Goal: Transaction & Acquisition: Purchase product/service

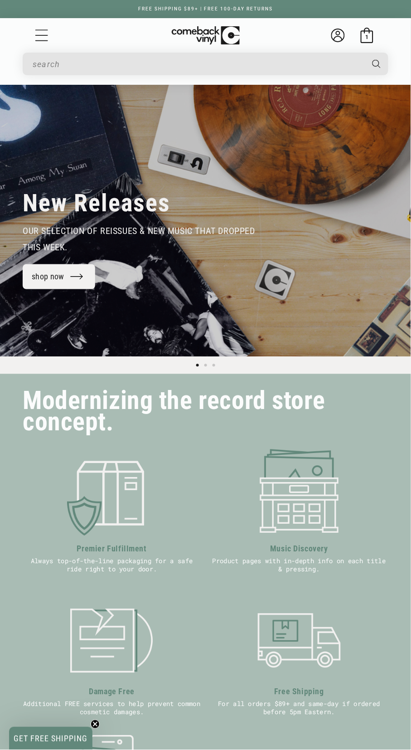
click at [307, 68] on input "Search" at bounding box center [198, 64] width 331 height 19
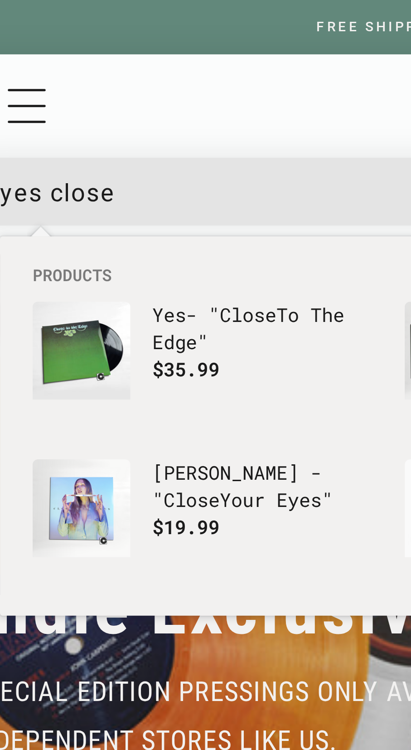
scroll to position [0, 411]
type input "yes close"
click at [366, 53] on button "Search" at bounding box center [378, 64] width 24 height 23
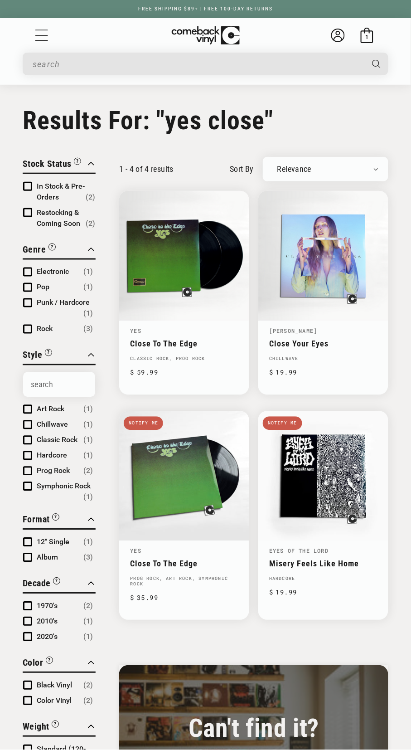
type input "yes close"
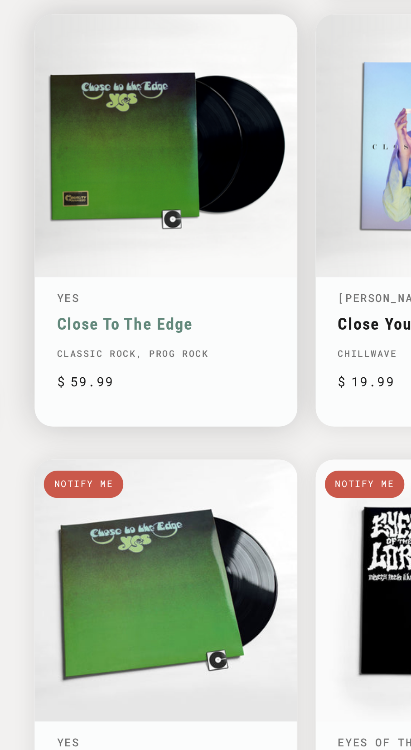
click at [150, 346] on link "Close To The Edge" at bounding box center [184, 344] width 108 height 10
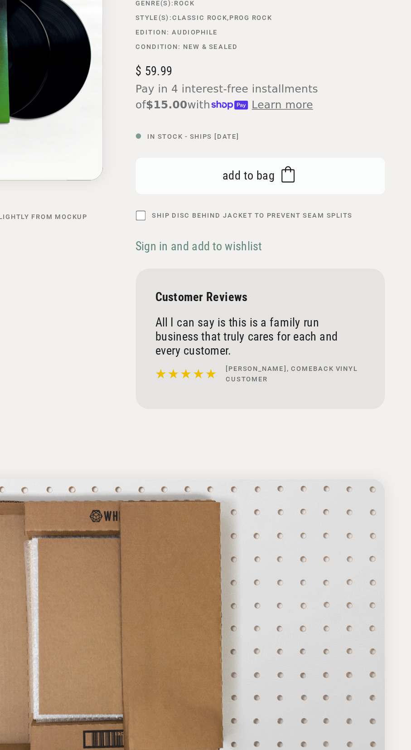
click at [363, 312] on button "Add to bag Added to bag" at bounding box center [303, 300] width 172 height 25
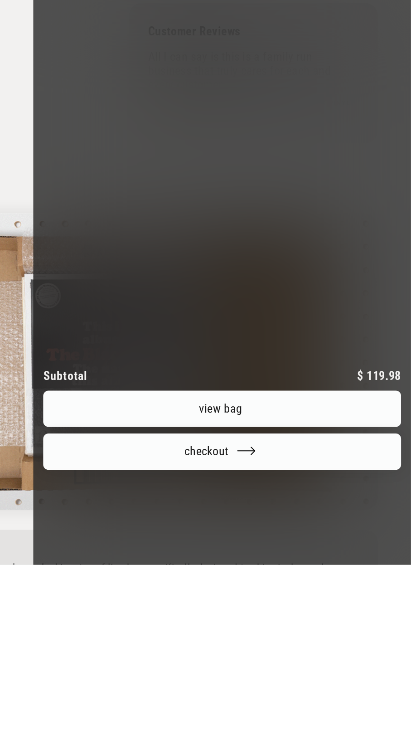
click at [337, 655] on link "View bag" at bounding box center [281, 642] width 246 height 25
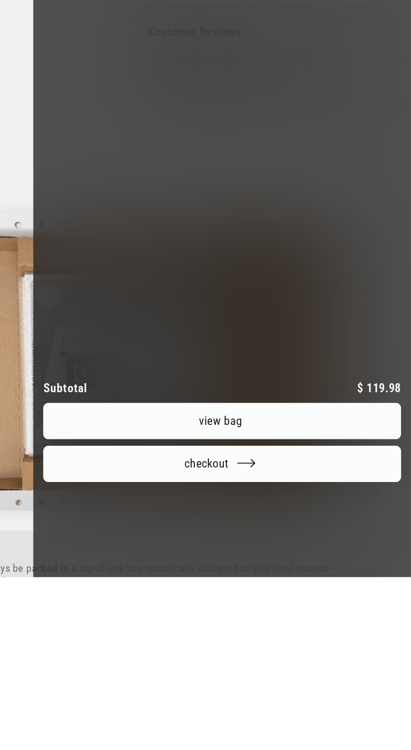
scroll to position [25, 0]
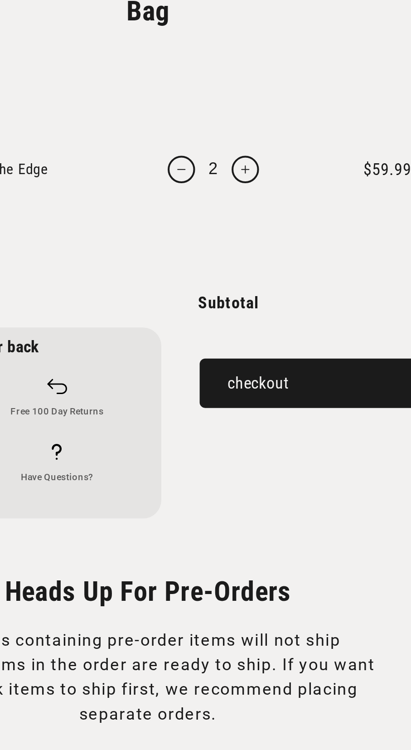
click at [297, 324] on button "Checkout" at bounding box center [309, 313] width 158 height 26
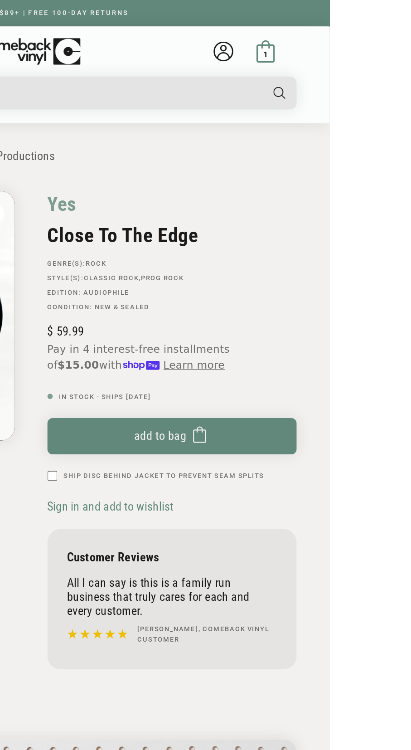
click at [375, 36] on icon at bounding box center [367, 35] width 15 height 15
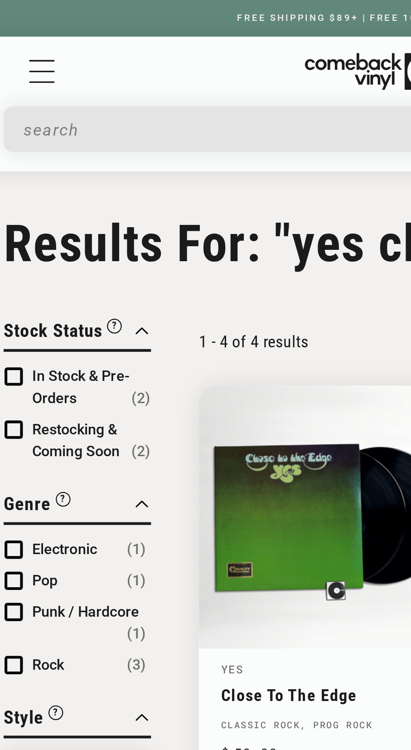
type input "yes close"
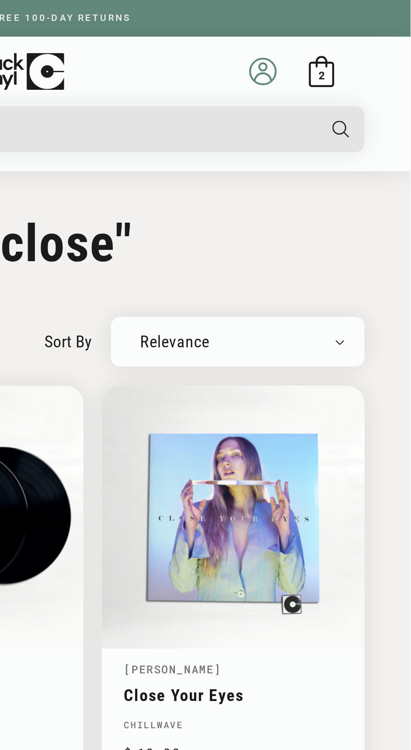
click at [334, 39] on icon at bounding box center [338, 38] width 8 height 4
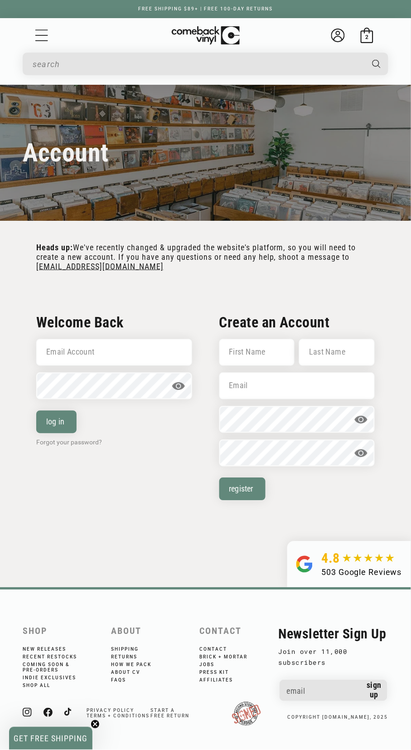
click at [300, 67] on input "Search" at bounding box center [198, 64] width 331 height 19
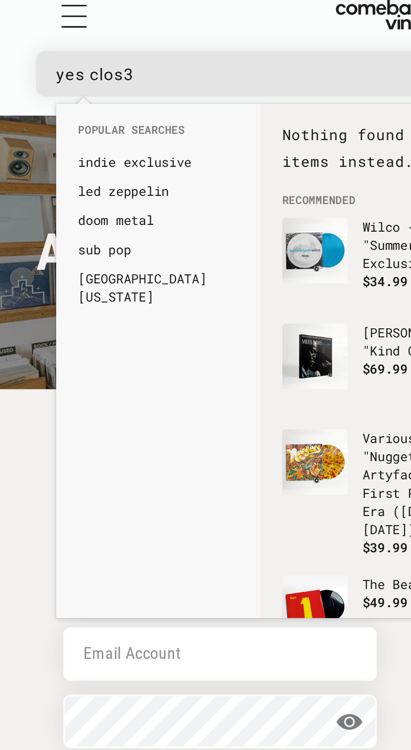
click at [142, 68] on input "yes clos3" at bounding box center [190, 64] width 314 height 19
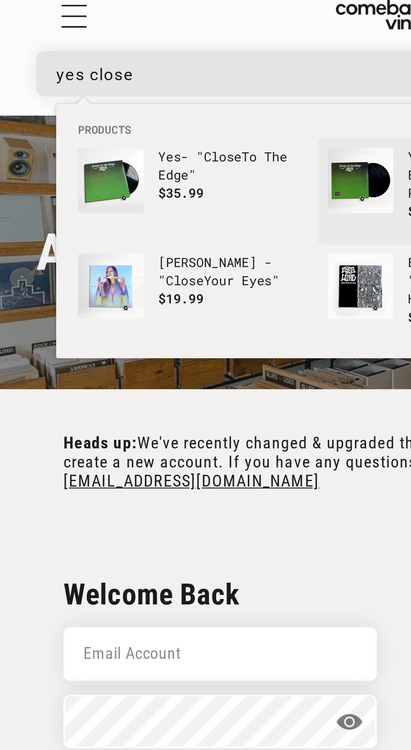
type input "yes close"
click at [189, 115] on img "Products" at bounding box center [184, 117] width 33 height 33
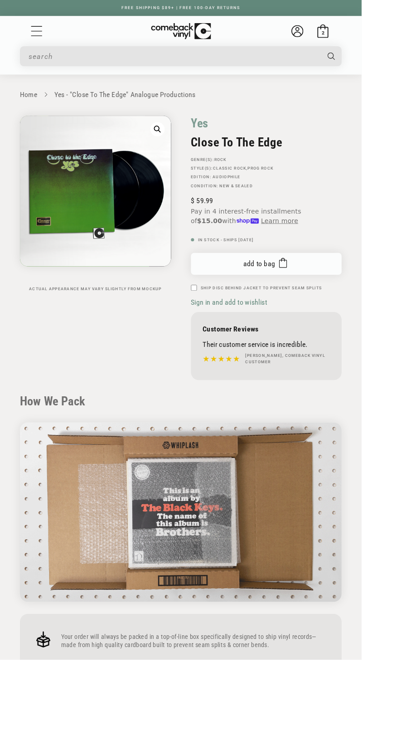
click at [355, 312] on button "Add to bag Added to bag" at bounding box center [303, 300] width 172 height 25
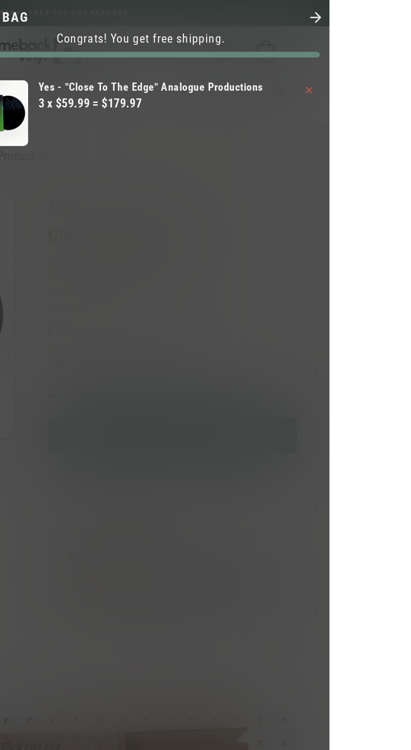
click at [398, 17] on icon "Close" at bounding box center [401, 12] width 10 height 10
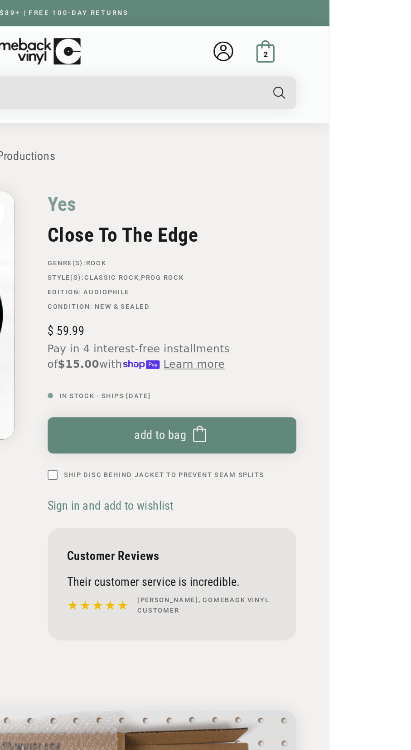
click at [373, 39] on rect at bounding box center [367, 37] width 12 height 12
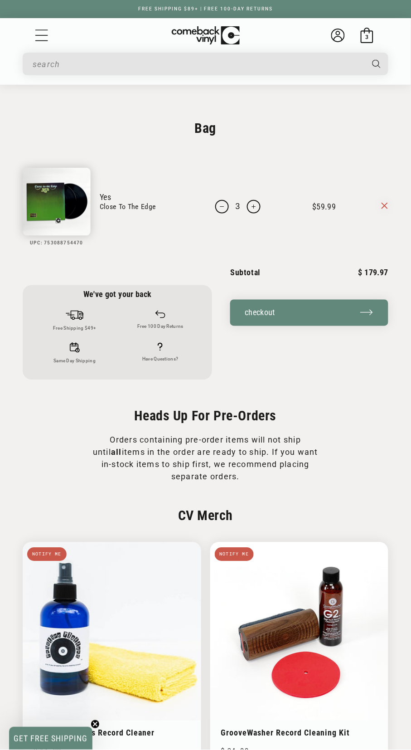
click at [218, 210] on button "Decrease quantity for Yes - &quot;Close To The Edge&quot; Analogue Productions" at bounding box center [222, 207] width 14 height 14
type input "2"
click at [221, 216] on form "Your bag UPC: 753088754470 Yes Close To The Edge 2" at bounding box center [206, 200] width 366 height 91
click at [222, 210] on button "Decrease quantity for Yes - &quot;Close To The Edge&quot; Analogue Productions" at bounding box center [222, 207] width 14 height 14
type input "1"
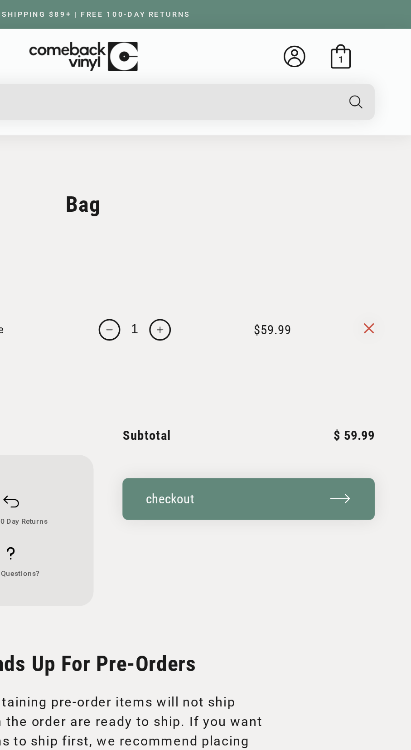
click at [371, 36] on div "Welcome back Bag 1 1 item" at bounding box center [353, 35] width 58 height 15
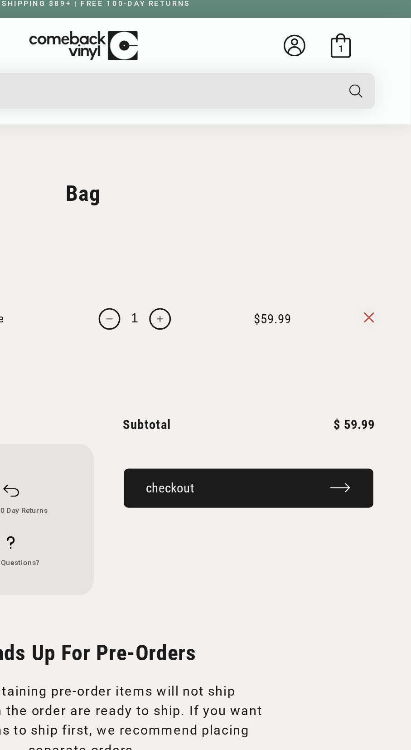
click at [372, 326] on button "Checkout" at bounding box center [309, 313] width 158 height 26
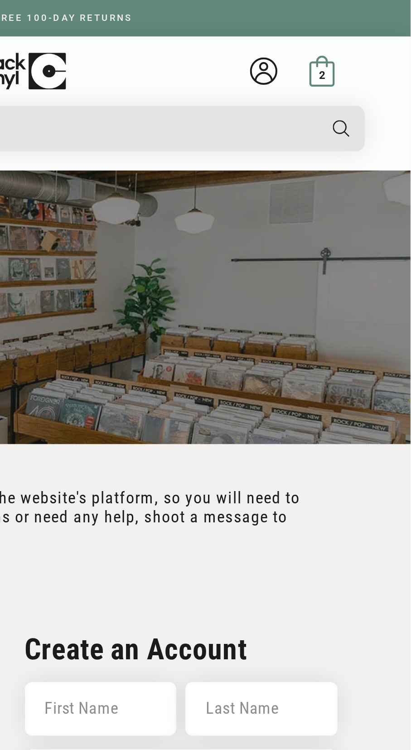
click at [369, 38] on span "2" at bounding box center [367, 37] width 3 height 7
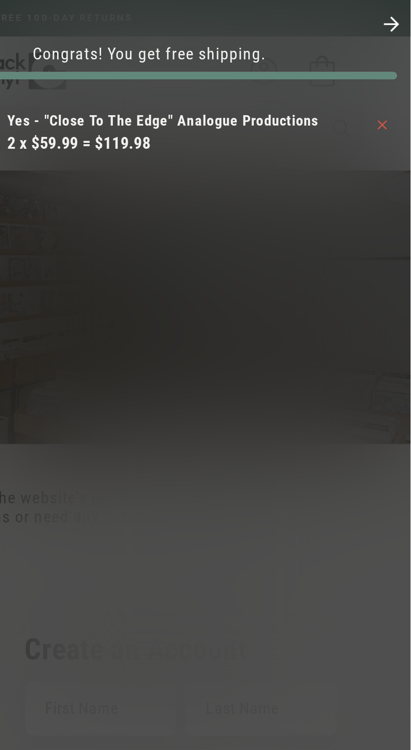
click at [397, 60] on icon "Your bag" at bounding box center [397, 62] width 5 height 5
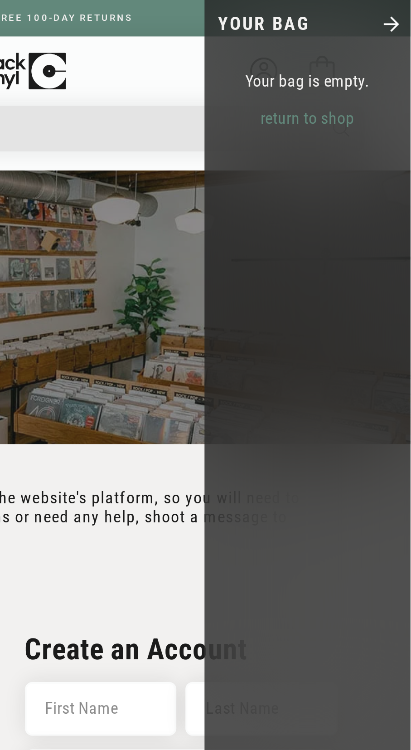
click at [283, 66] on div at bounding box center [205, 375] width 411 height 750
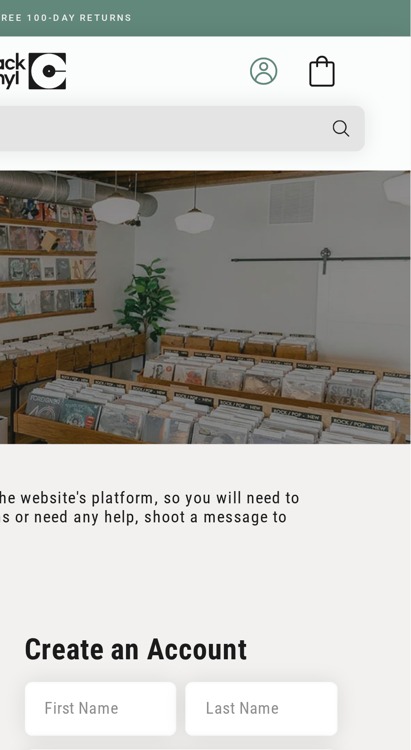
click at [341, 40] on circle at bounding box center [338, 35] width 13 height 13
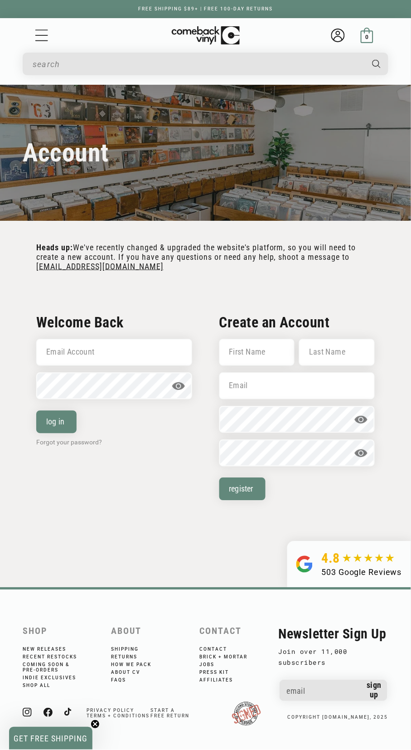
click at [370, 31] on icon at bounding box center [370, 31] width 0 height 2
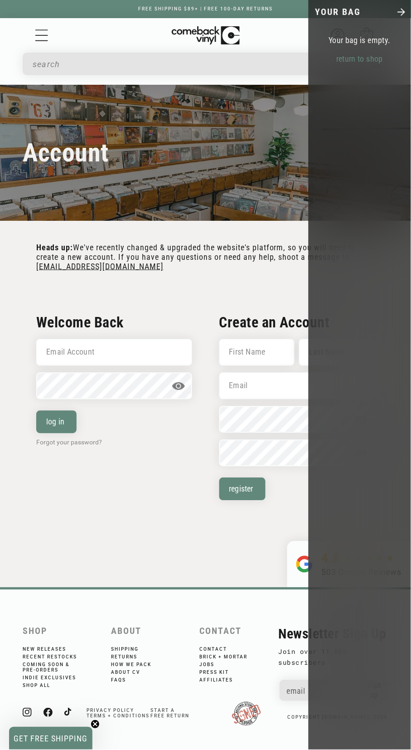
click at [263, 215] on div at bounding box center [205, 375] width 411 height 750
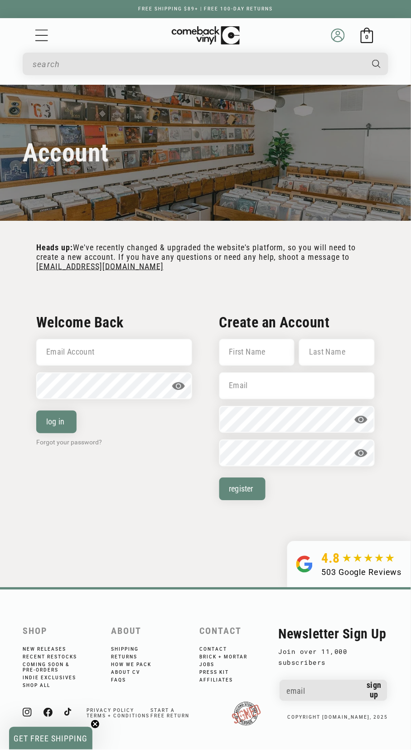
click at [337, 42] on circle at bounding box center [338, 35] width 13 height 13
